Goal: Navigation & Orientation: Find specific page/section

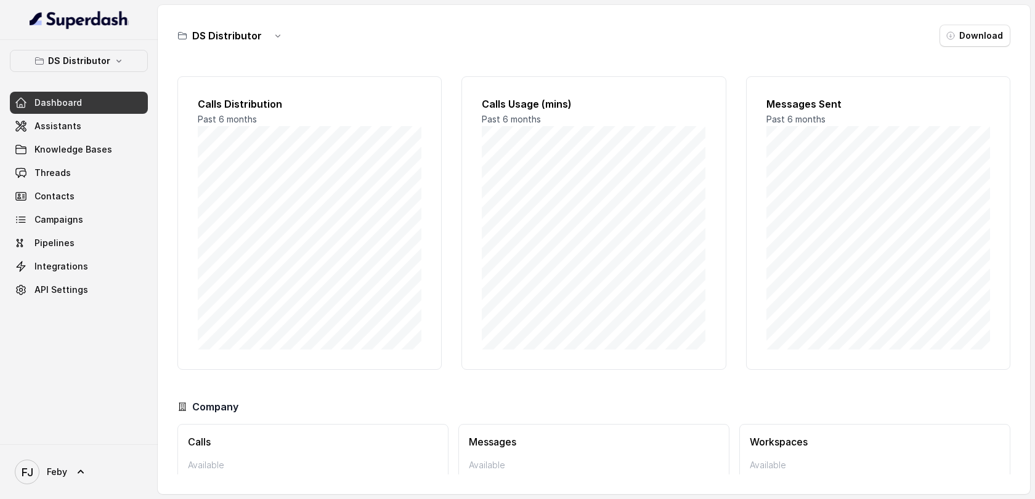
click at [57, 100] on span "Dashboard" at bounding box center [57, 103] width 47 height 12
click at [64, 132] on span "Assistants" at bounding box center [57, 126] width 47 height 12
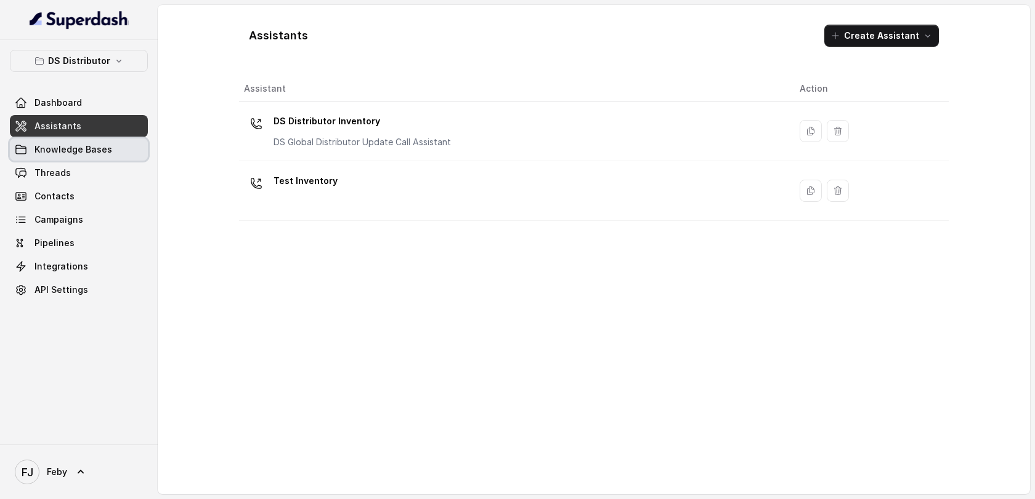
click at [67, 145] on span "Knowledge Bases" at bounding box center [73, 149] width 78 height 12
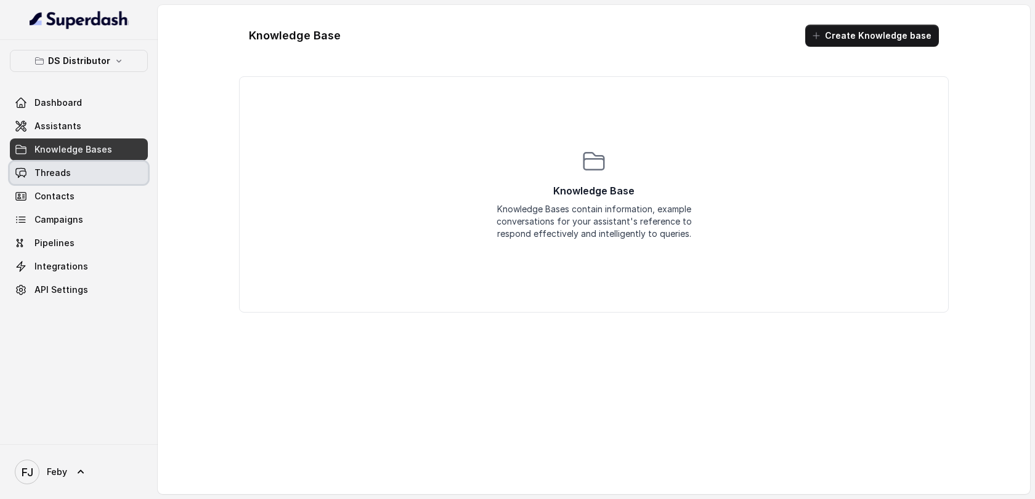
click at [61, 181] on link "Threads" at bounding box center [79, 173] width 138 height 22
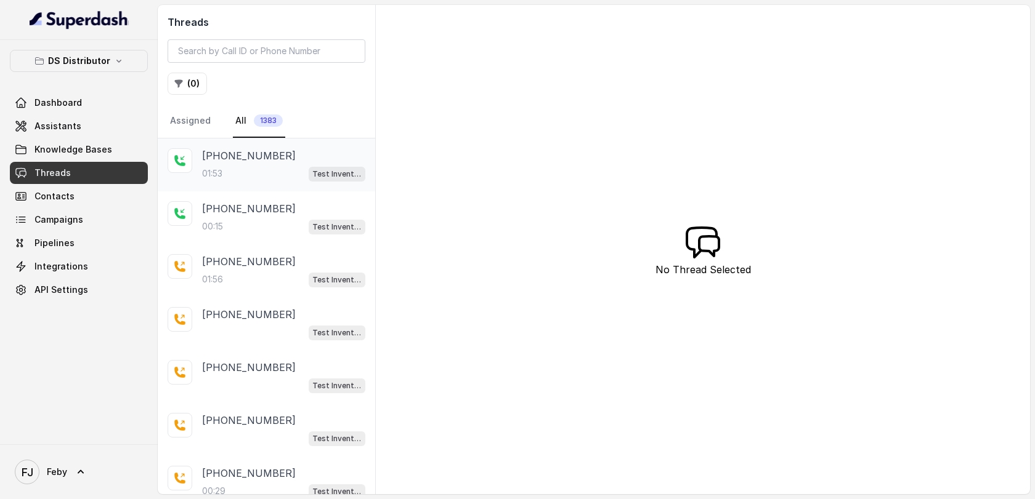
click at [256, 160] on p "[PHONE_NUMBER]" at bounding box center [249, 155] width 94 height 15
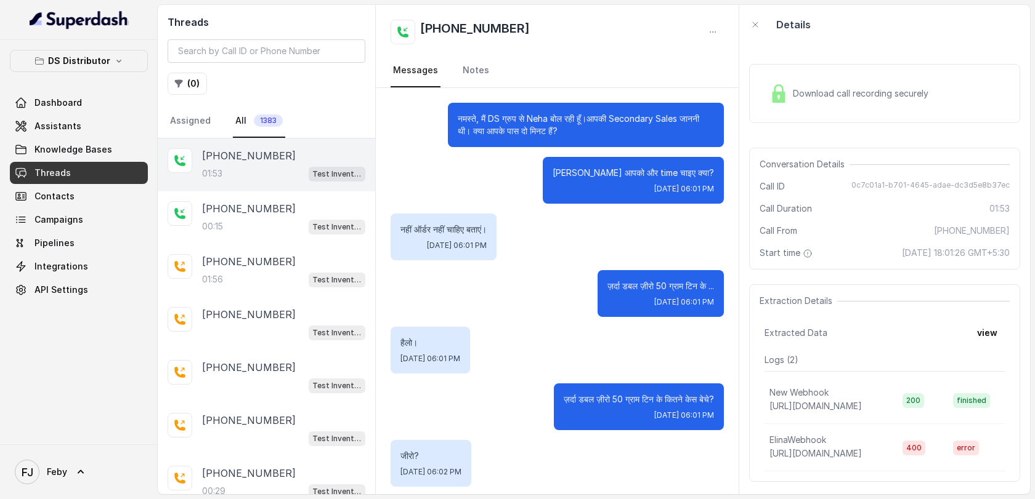
scroll to position [700, 0]
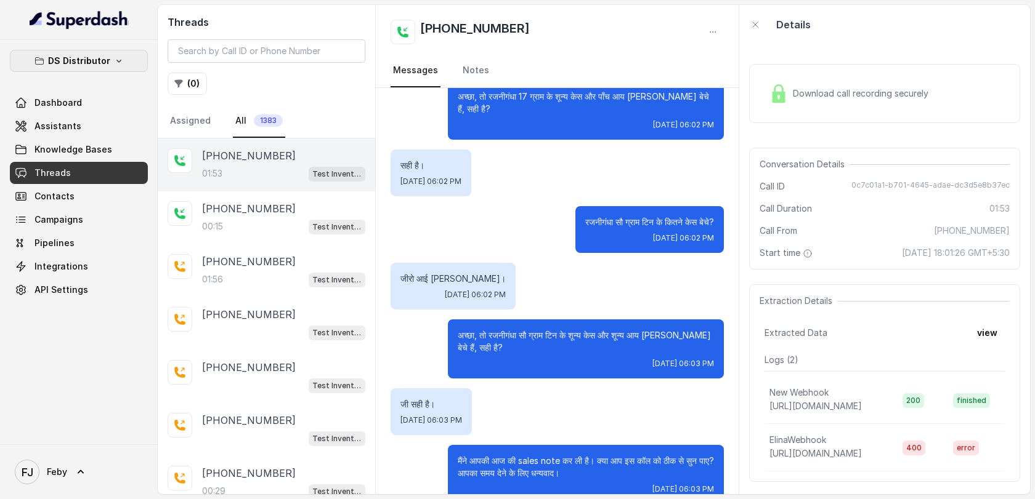
click at [100, 71] on button "DS Distributor" at bounding box center [79, 61] width 138 height 22
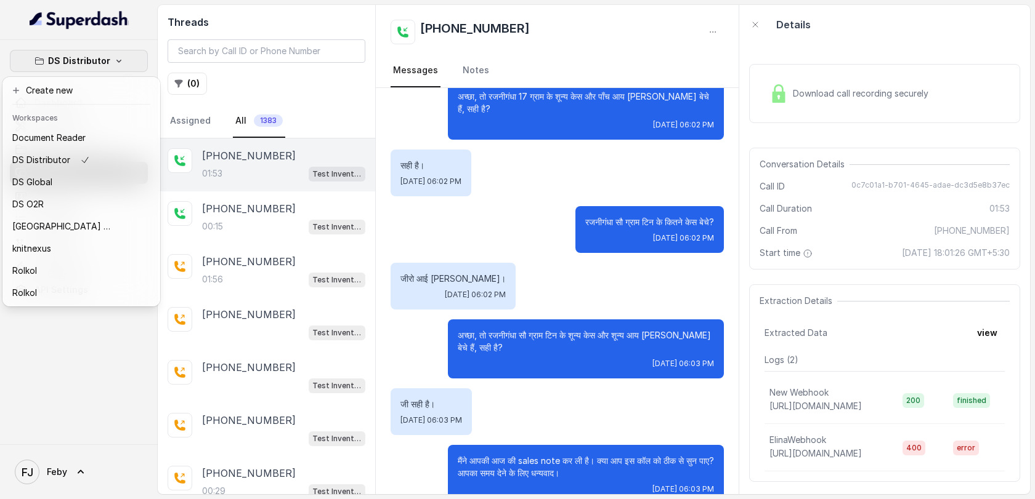
click at [100, 71] on button "DS Distributor" at bounding box center [79, 61] width 138 height 22
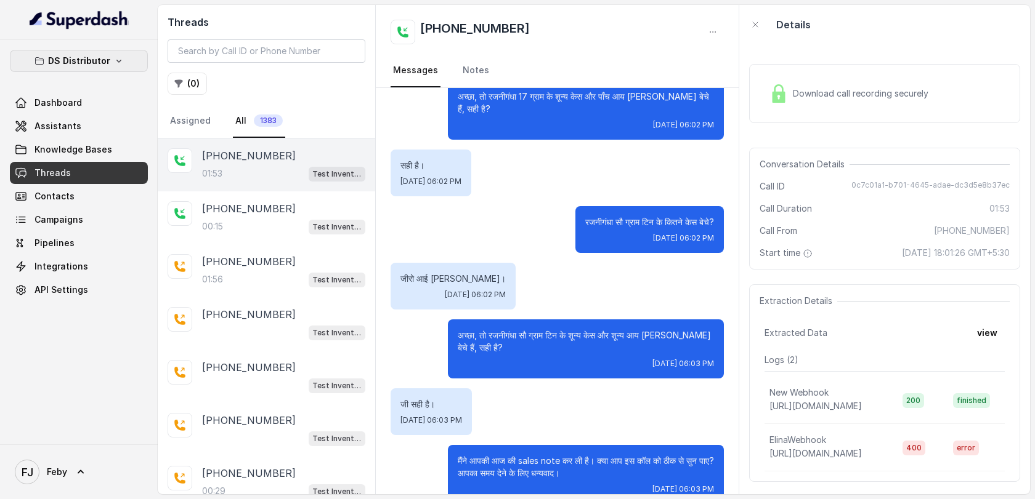
click at [103, 65] on p "DS Distributor" at bounding box center [79, 61] width 62 height 15
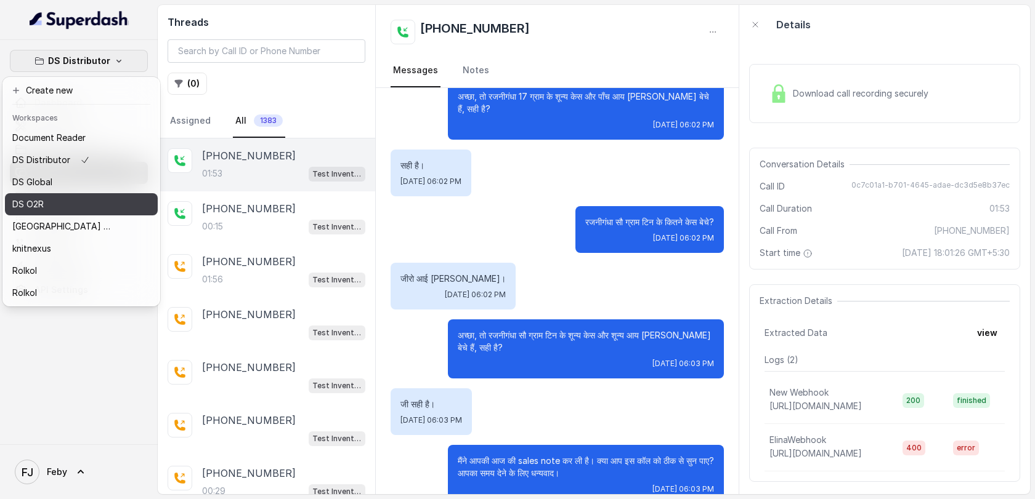
click at [102, 201] on div "DS O2R" at bounding box center [61, 204] width 99 height 15
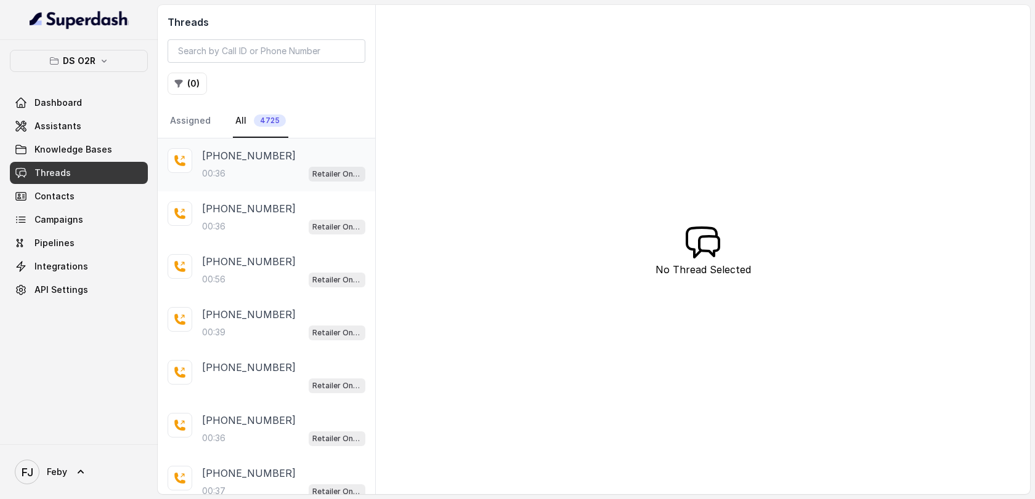
click at [248, 159] on p "[PHONE_NUMBER]" at bounding box center [249, 155] width 94 height 15
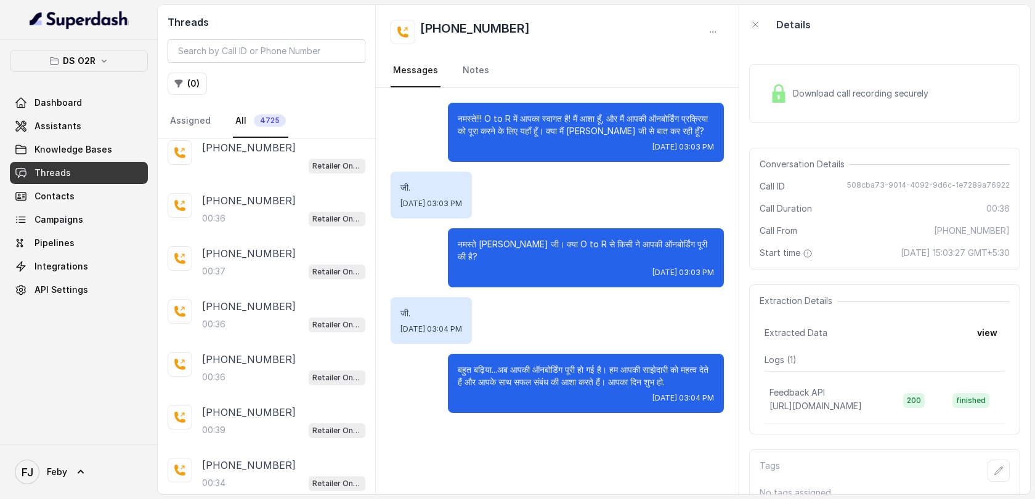
scroll to position [25, 0]
